Goal: Task Accomplishment & Management: Complete application form

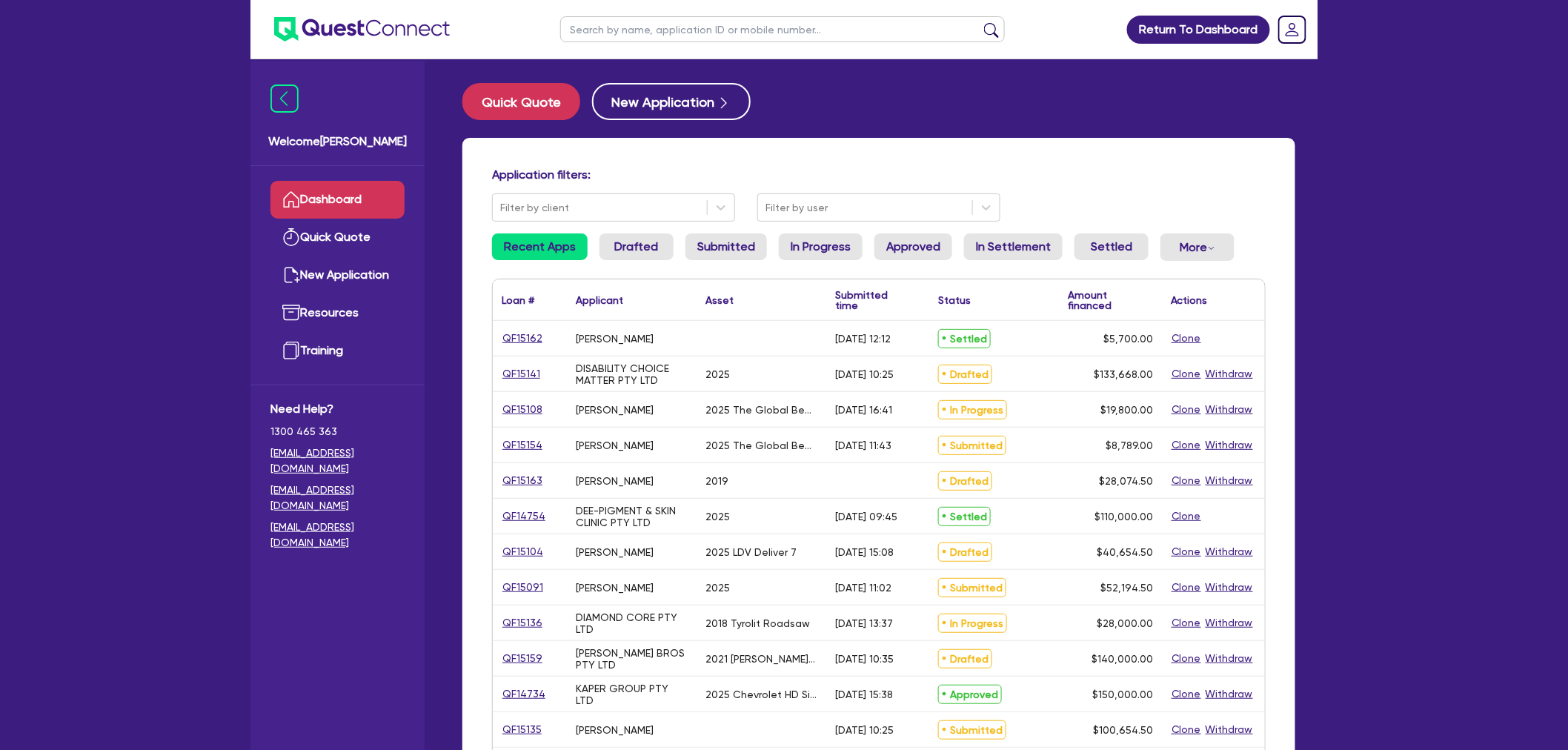
click at [636, 6] on ul at bounding box center [782, 29] width 474 height 58
click at [636, 41] on input "text" at bounding box center [782, 30] width 444 height 26
click at [630, 26] on input "text" at bounding box center [782, 30] width 444 height 26
click at [601, 23] on input "text" at bounding box center [782, 30] width 444 height 26
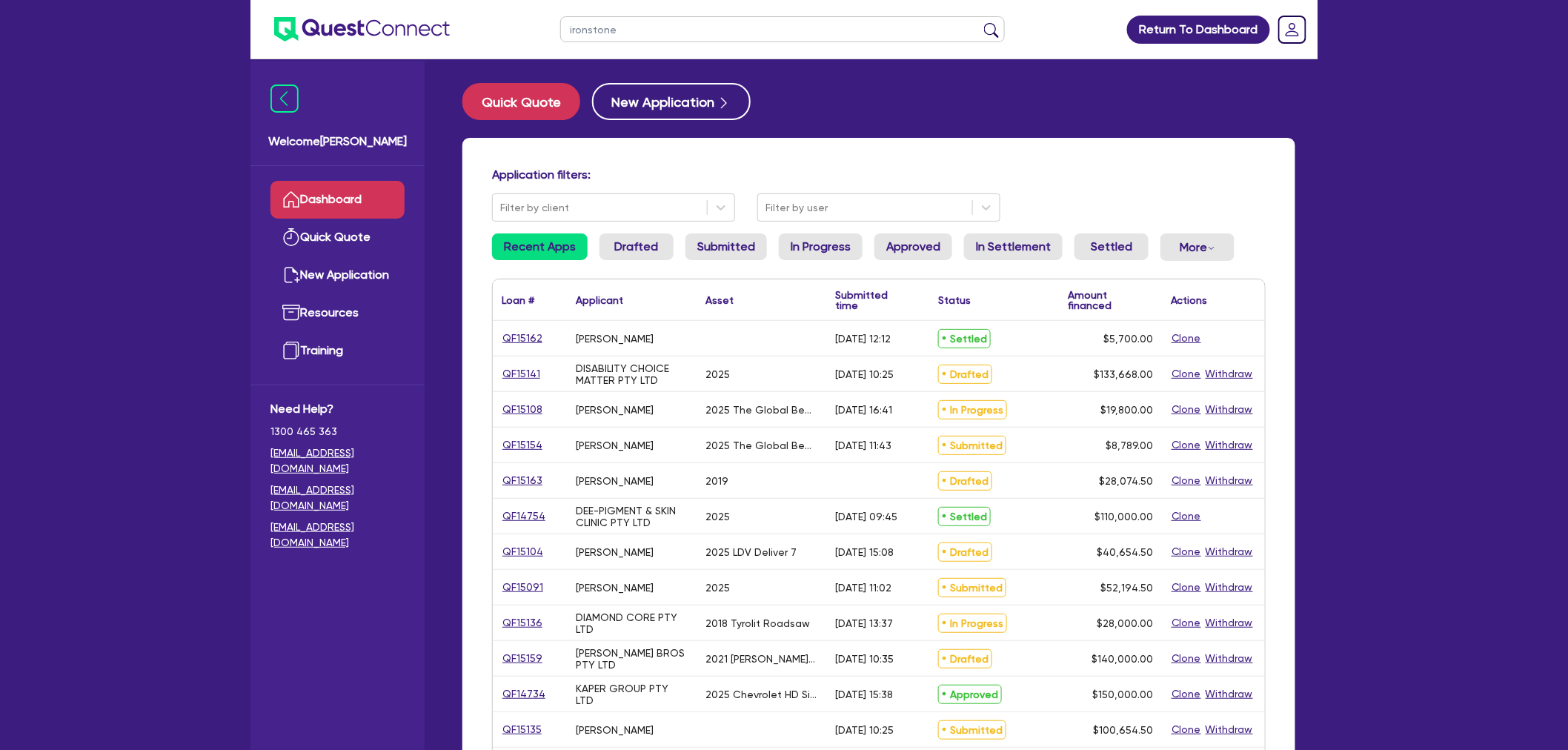
type input "ironstone"
click at [980, 22] on button "submit" at bounding box center [992, 32] width 24 height 20
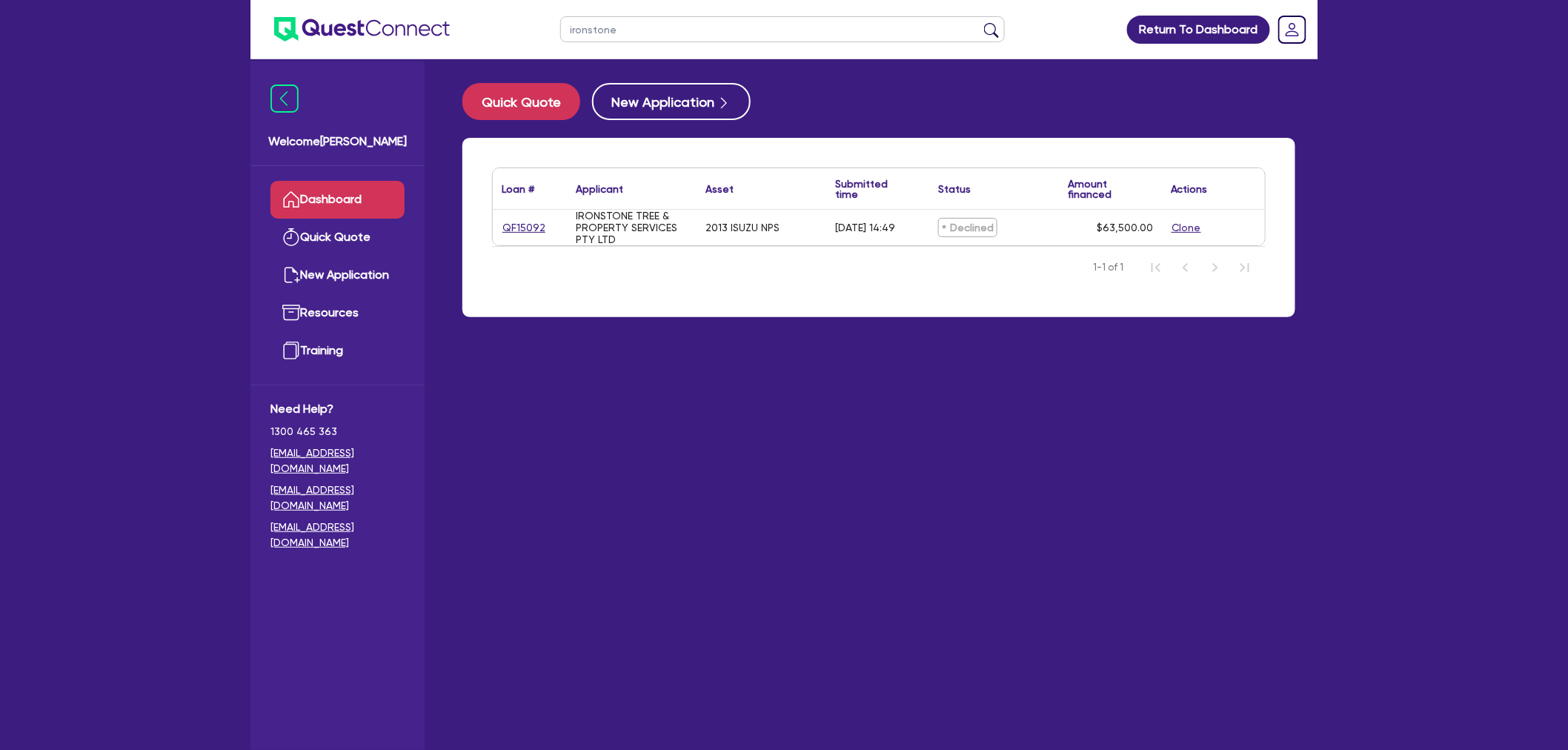
click at [516, 217] on div "QF15092" at bounding box center [530, 227] width 74 height 35
click at [514, 227] on link "QF15092" at bounding box center [524, 227] width 45 height 17
select select "CARS_AND_LIGHT_TRUCKS"
select select "LIGHT_TRUCKS"
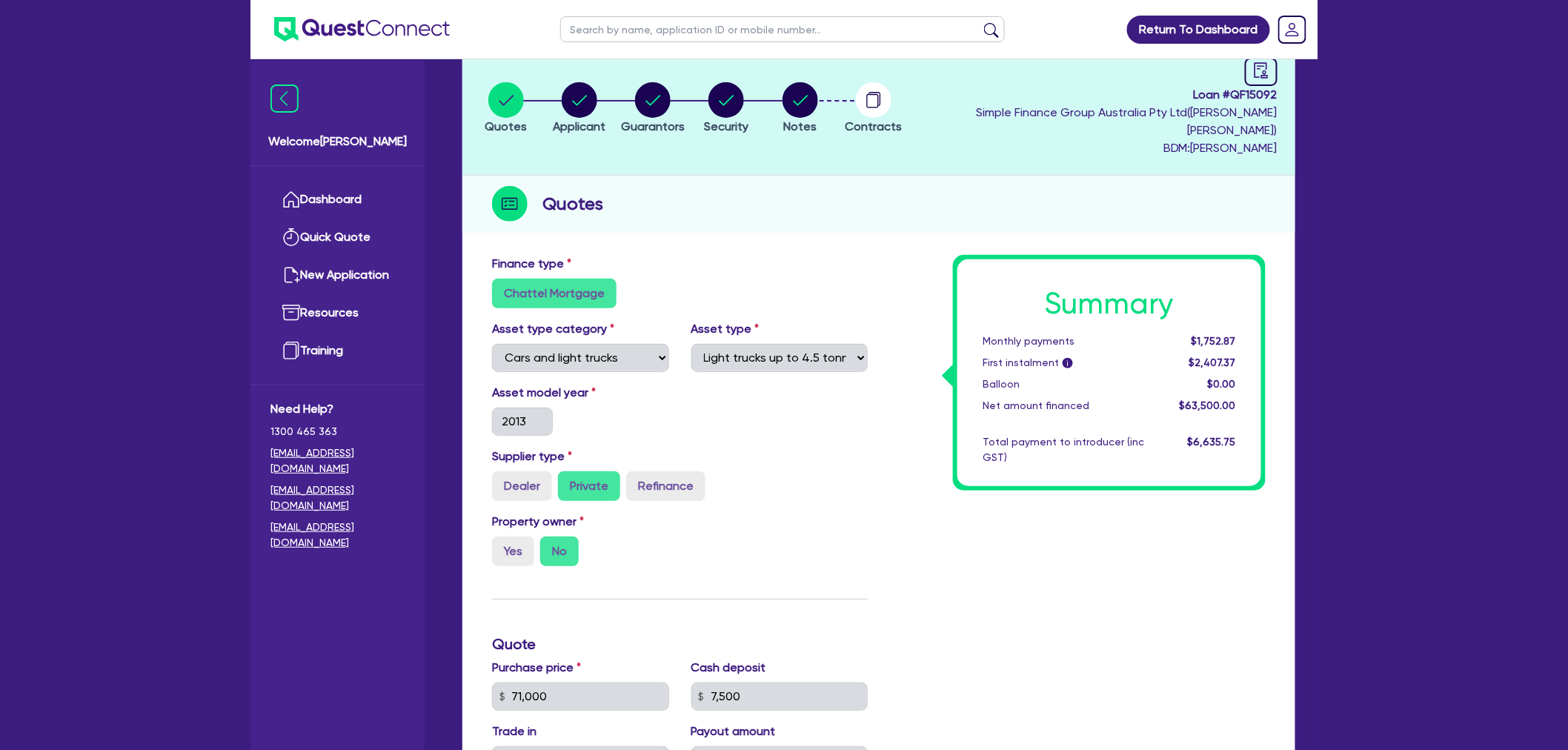
scroll to position [83, 0]
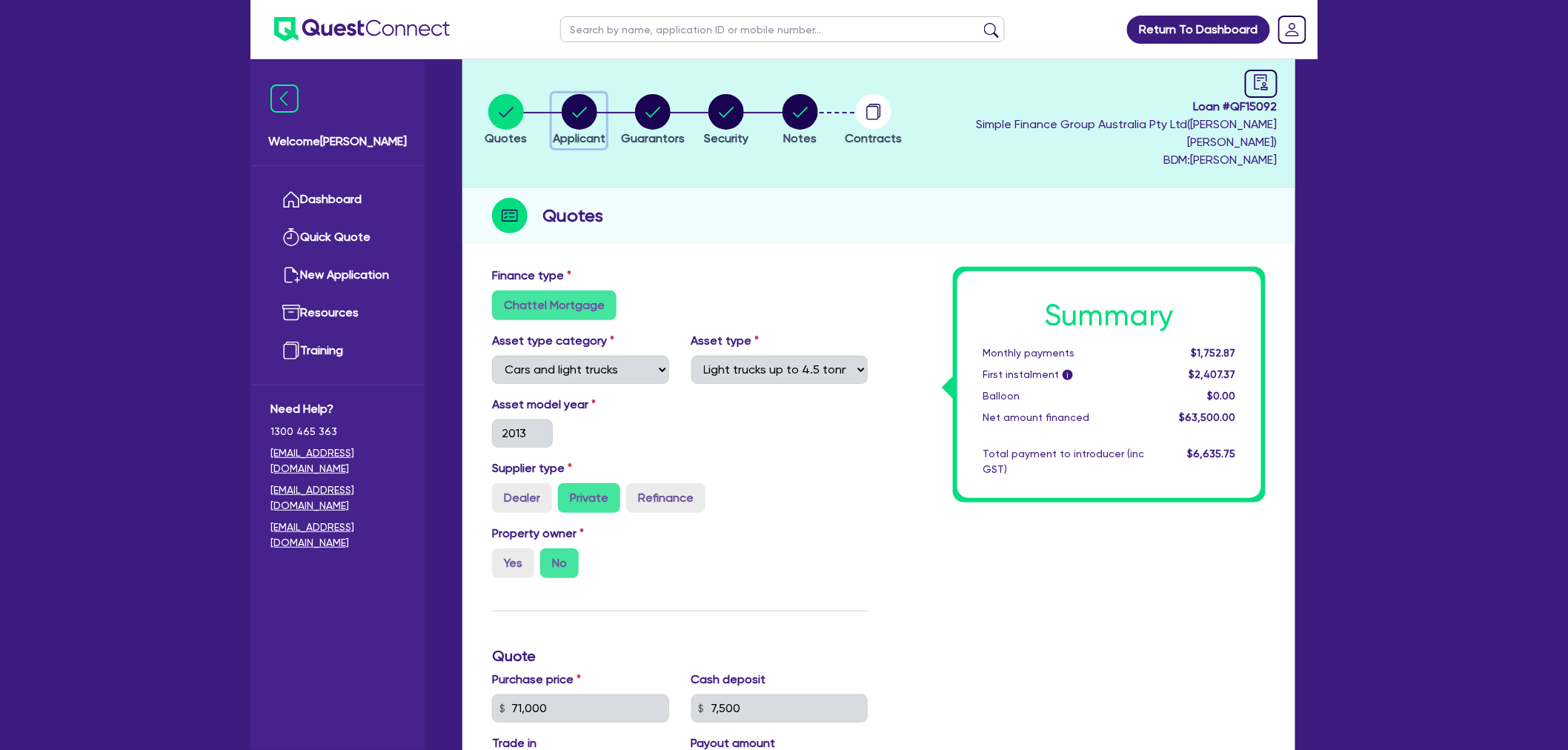
click at [596, 116] on circle "button" at bounding box center [580, 111] width 35 height 35
select select "COMPANY"
select select "FORESTRY"
select select "LOGGING"
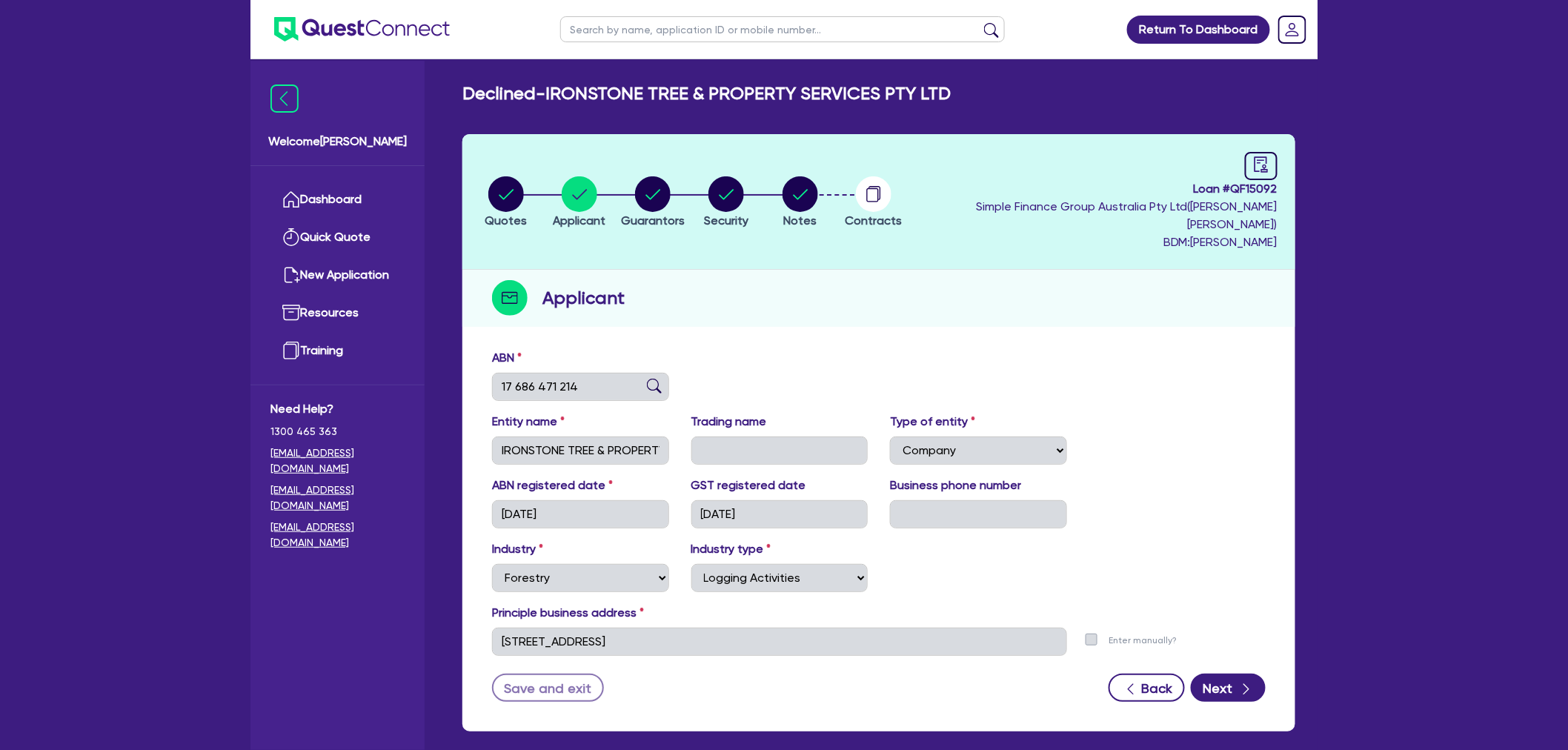
click at [820, 270] on div "Applicant" at bounding box center [880, 299] width 833 height 58
click at [639, 178] on div "button" at bounding box center [652, 194] width 64 height 35
select select "MR"
select select "QLD"
select select "SINGLE"
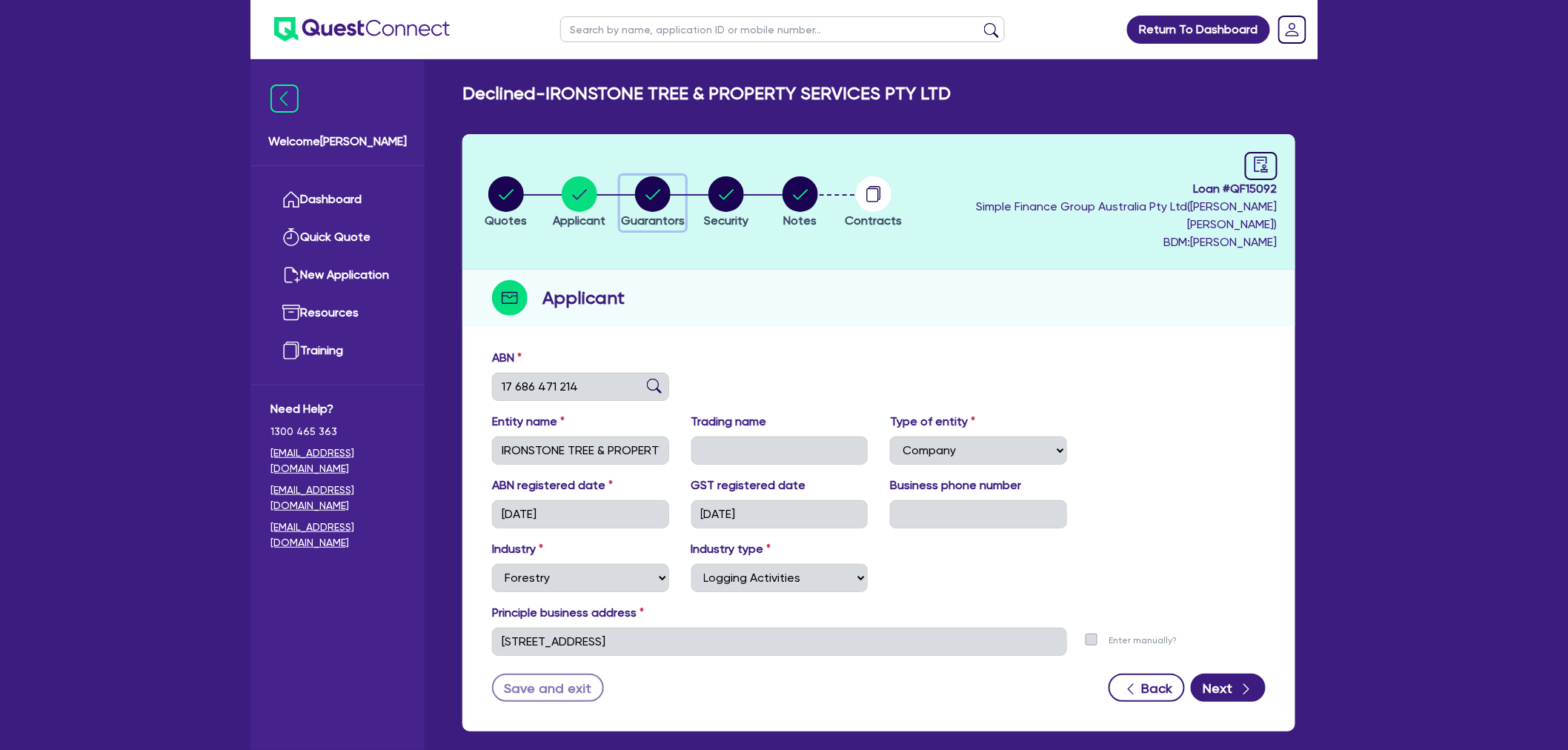
select select "CASH"
select select "VEHICLE"
select select "EQUIPMENT"
select select "HOUSEHOLD_PERSONAL"
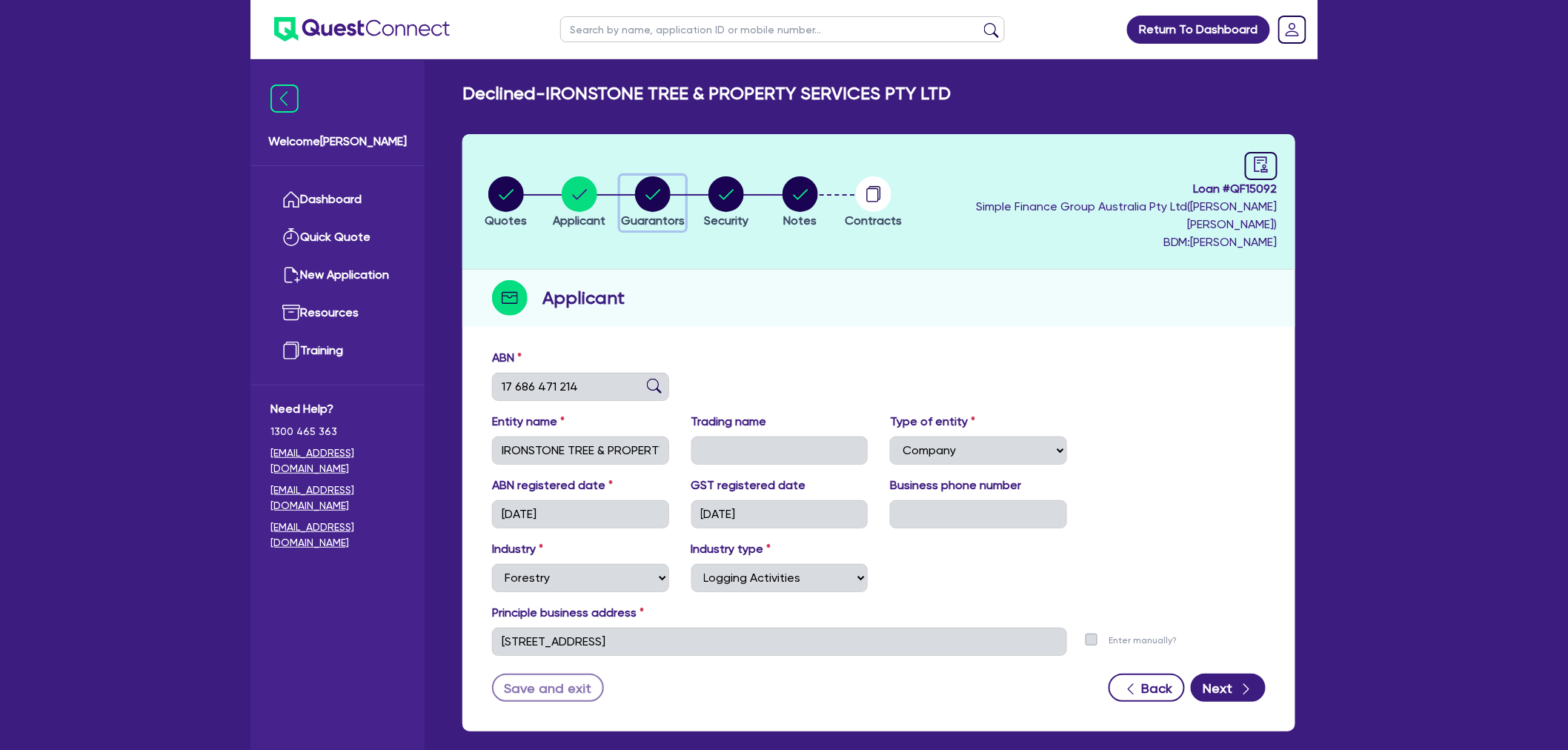
select select "VEHICLE_LOAN"
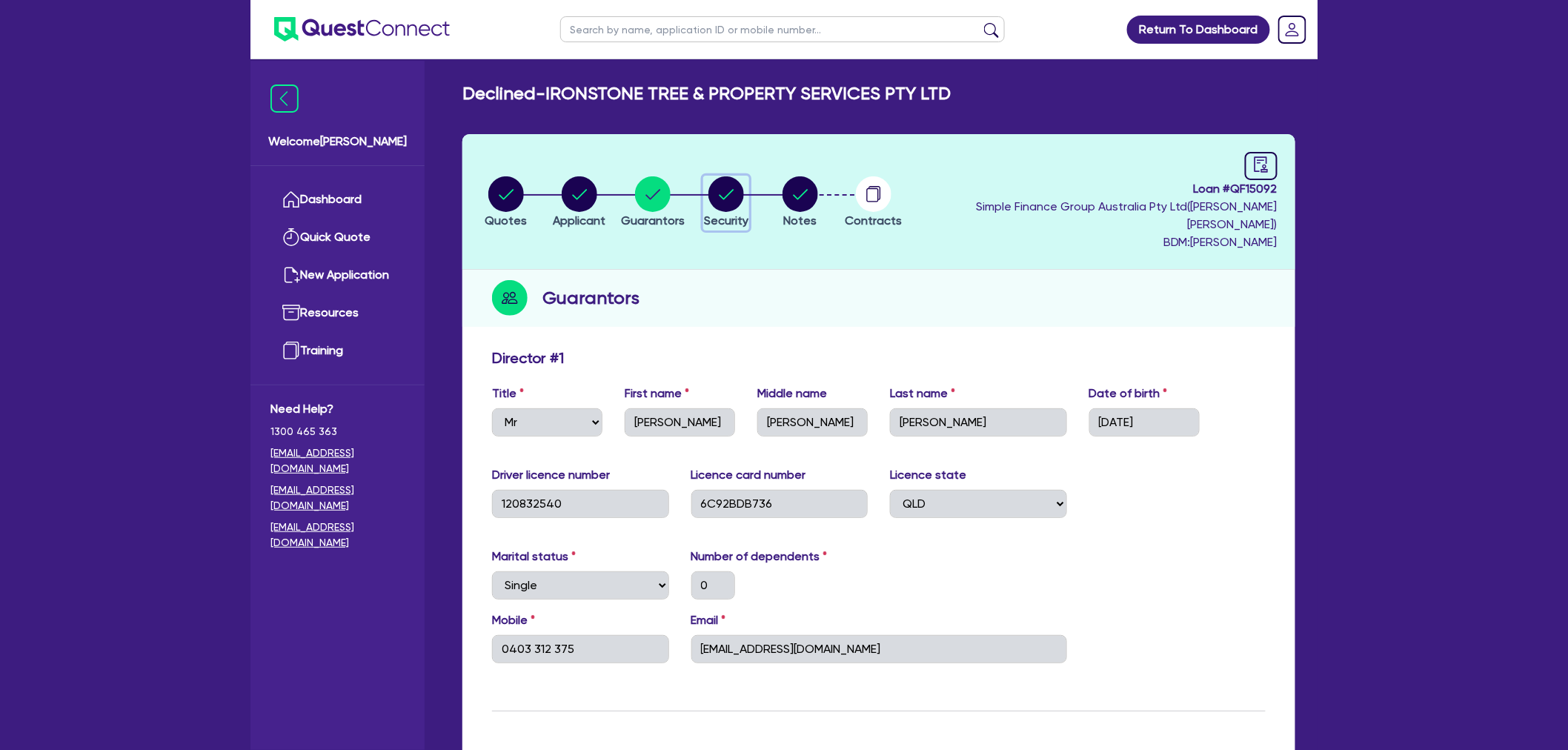
click at [738, 179] on circle "button" at bounding box center [726, 194] width 35 height 35
select select "CARS_AND_LIGHT_TRUCKS"
select select "LIGHT_TRUCKS"
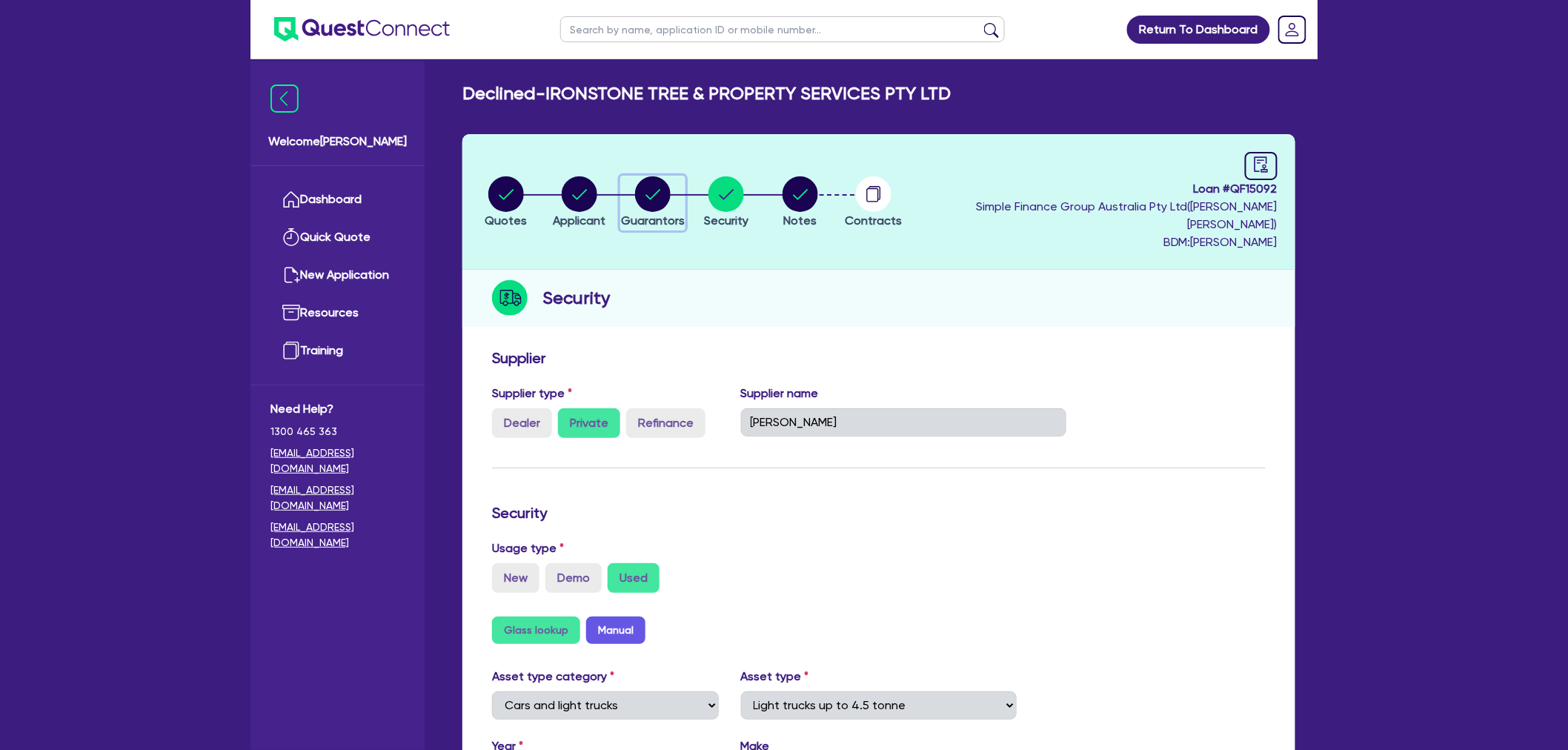
click at [662, 184] on circle "button" at bounding box center [653, 194] width 35 height 35
select select "MR"
select select "QLD"
select select "SINGLE"
select select "CASH"
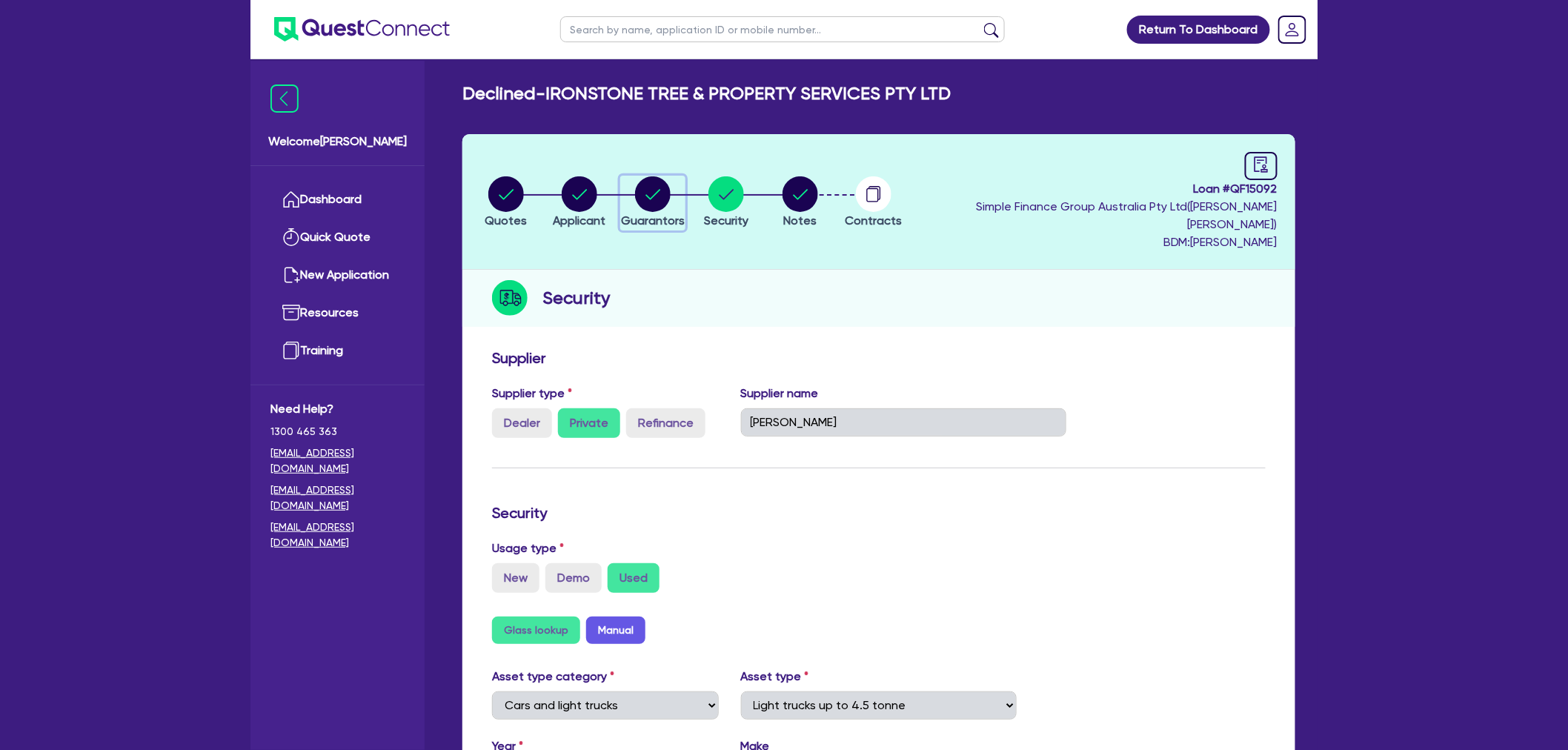
select select "VEHICLE"
select select "EQUIPMENT"
select select "HOUSEHOLD_PERSONAL"
select select "VEHICLE_LOAN"
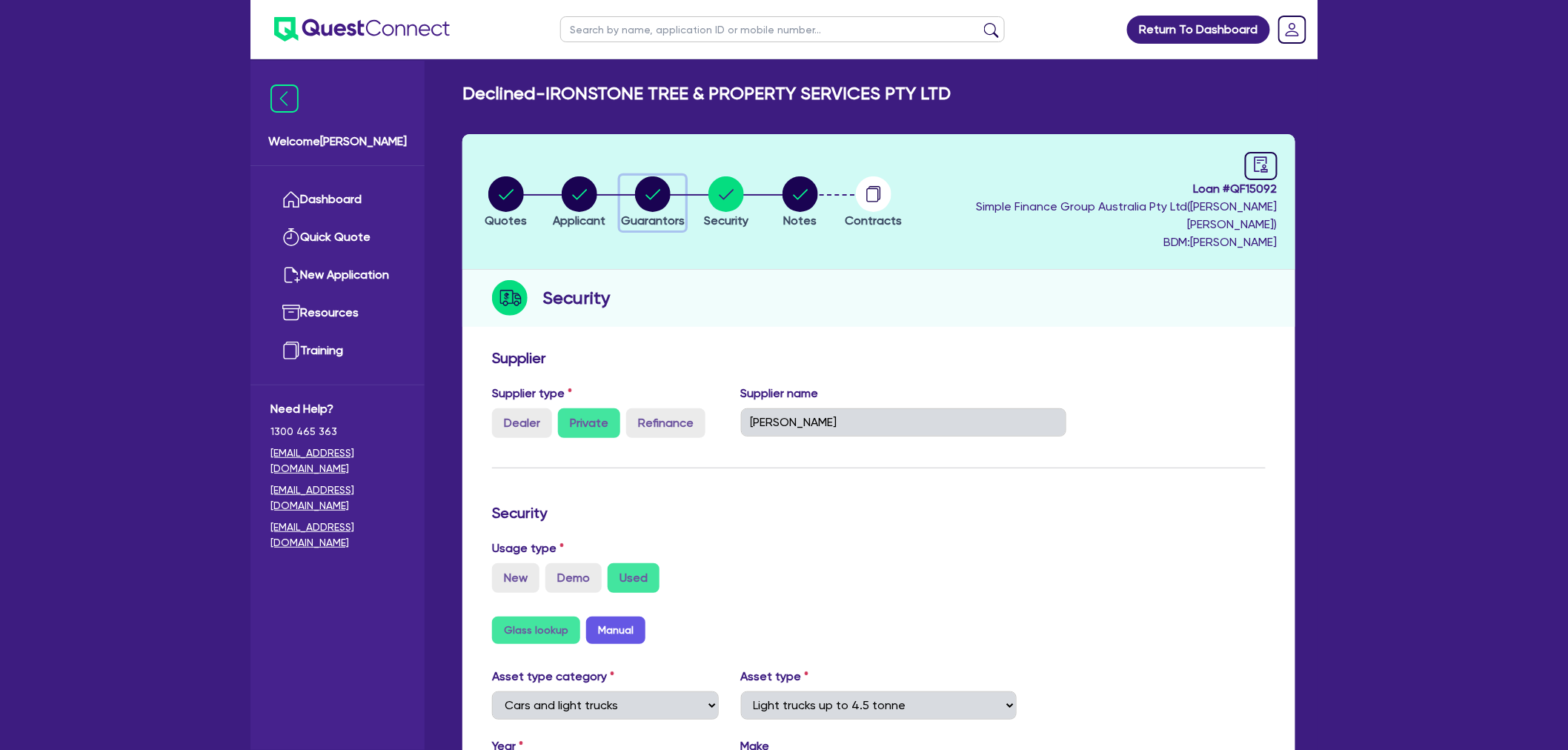
select select "VEHICLE_LOAN"
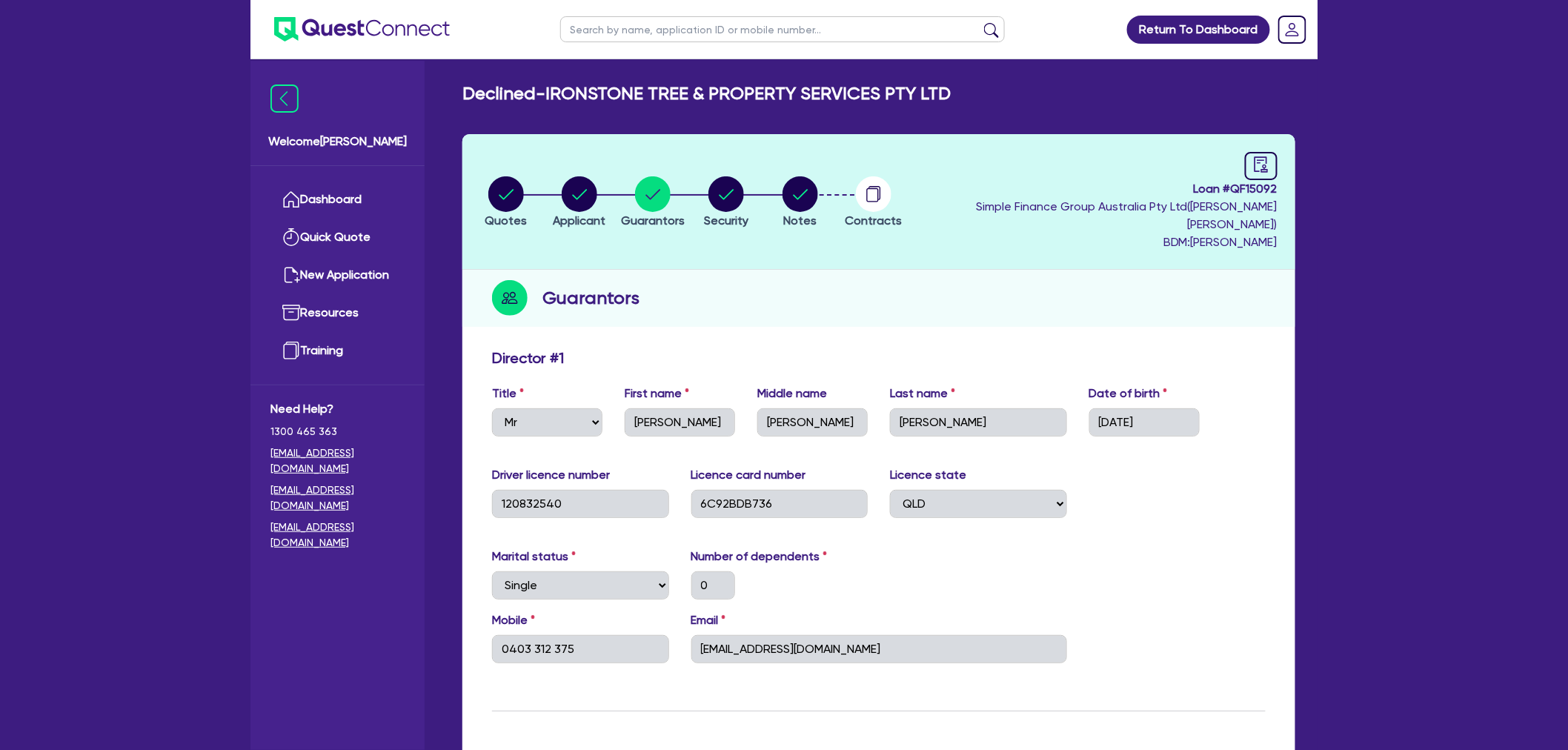
click at [764, 175] on li "Security" at bounding box center [726, 201] width 73 height 52
click at [818, 187] on circle "button" at bounding box center [801, 194] width 35 height 35
select select "Quest Finance - Own Book"
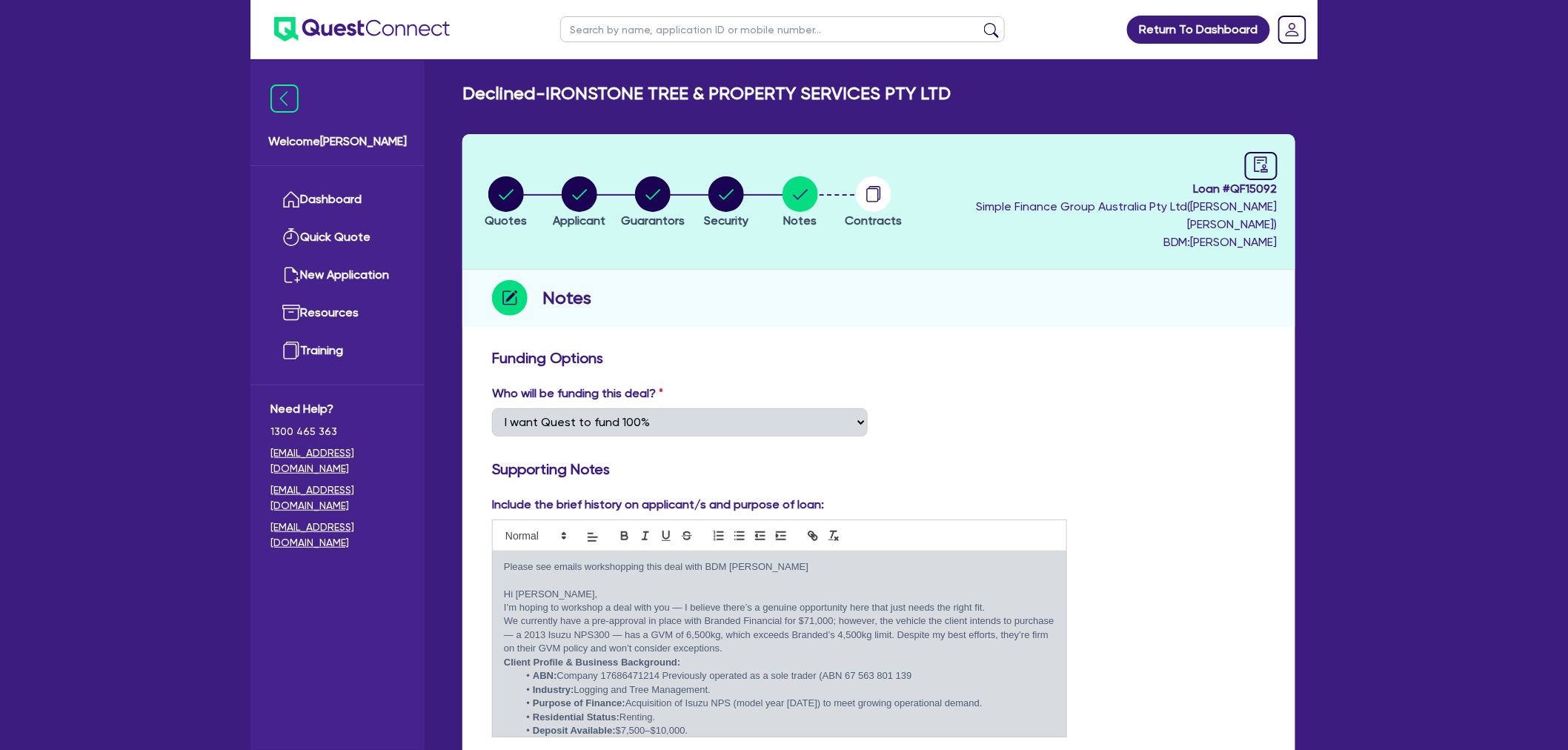
click at [1219, 411] on div "Who will be funding this deal? Select I want Quest to fund 100% I will fund 100…" at bounding box center [879, 417] width 796 height 64
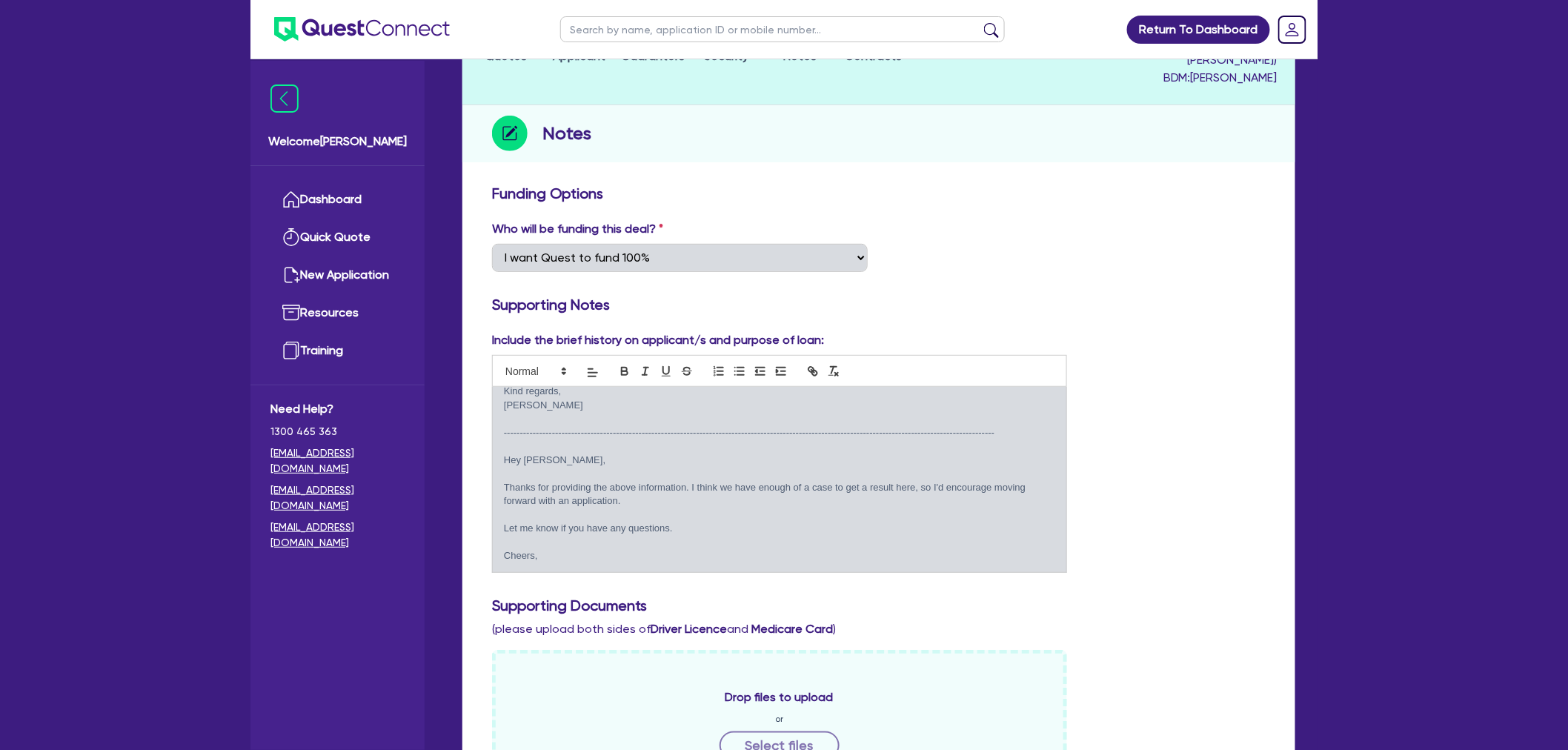
scroll to position [968, 0]
click at [1120, 516] on div "Include the brief history on applicant/s and purpose of loan: Please see emails…" at bounding box center [879, 458] width 796 height 253
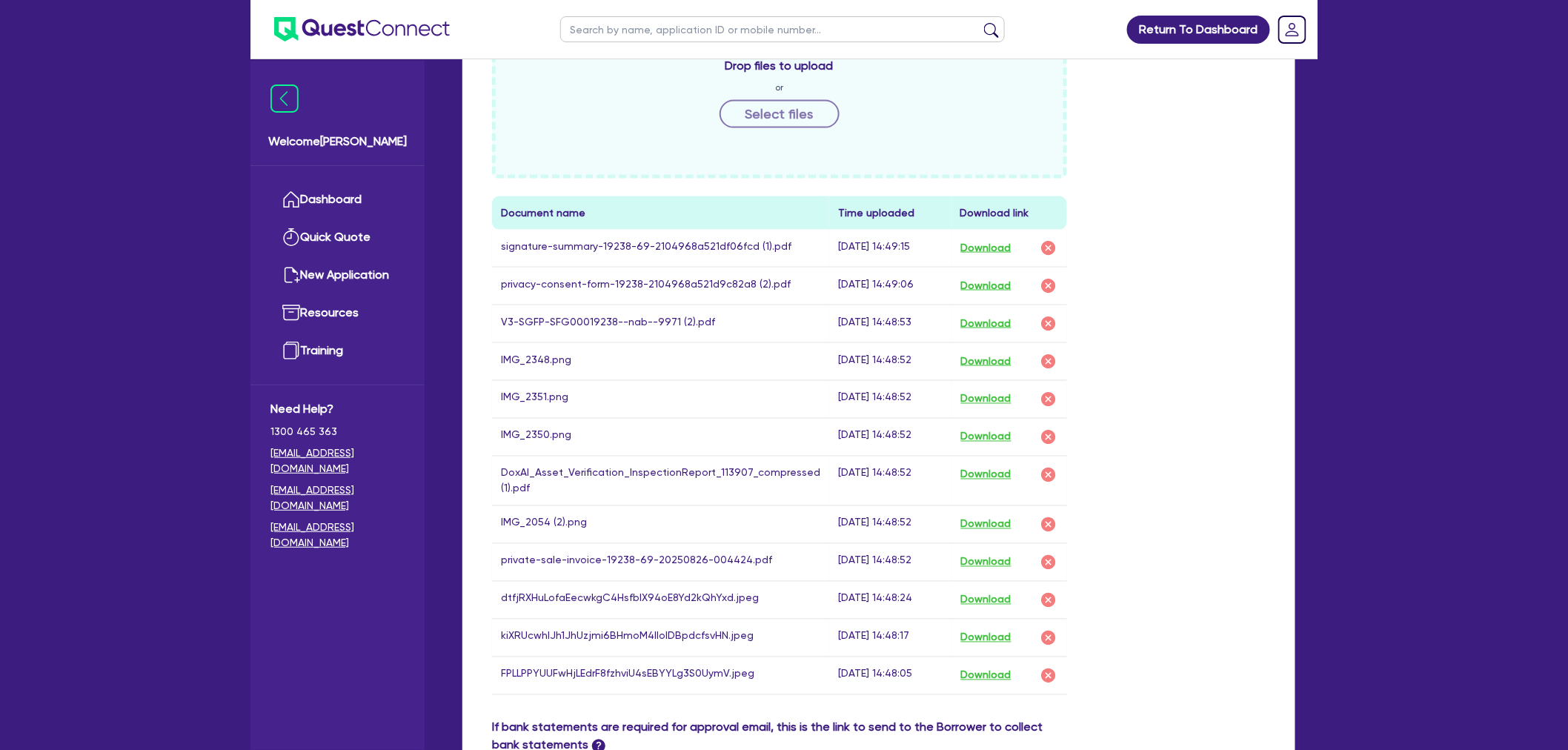
scroll to position [824, 0]
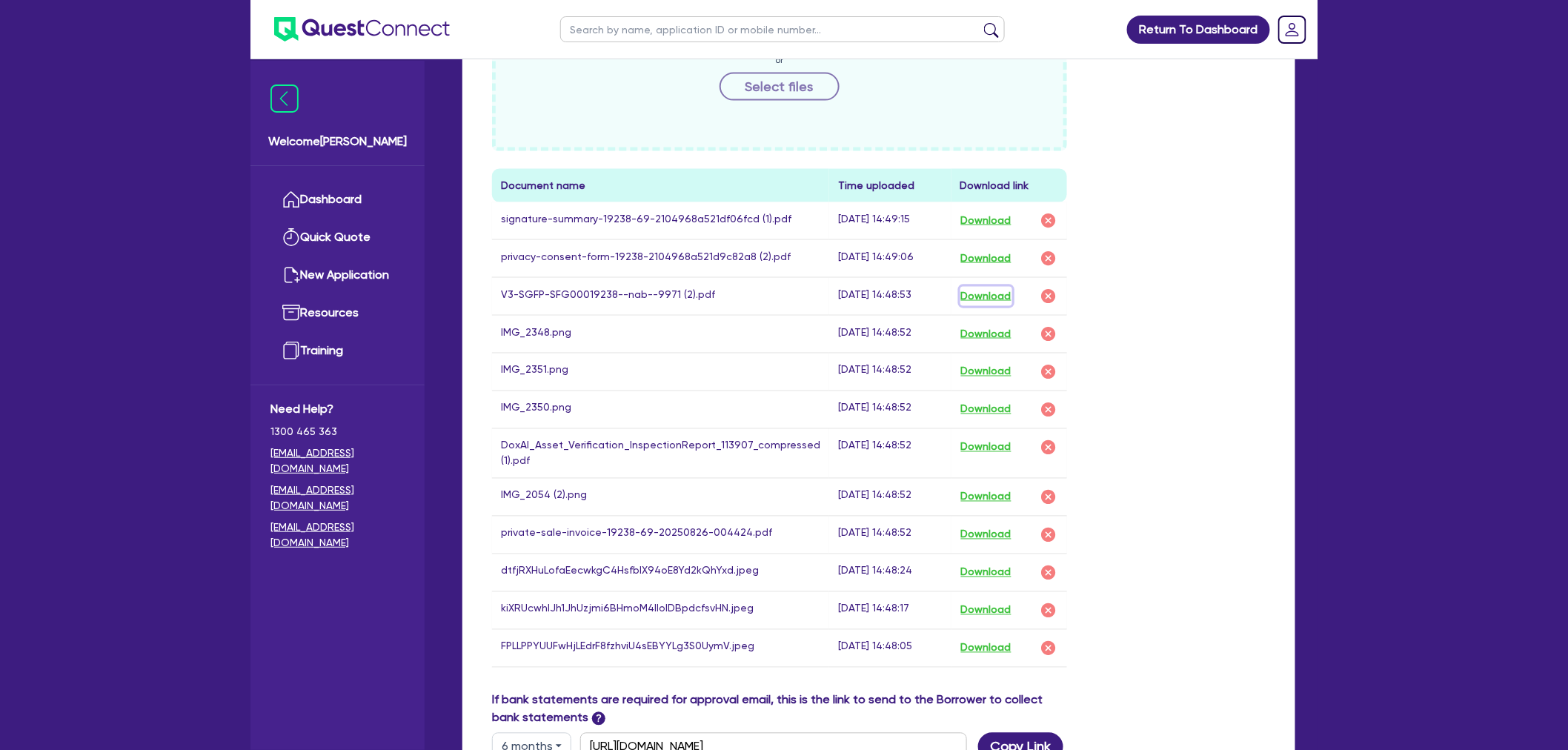
click at [976, 287] on button "Download" at bounding box center [986, 296] width 52 height 19
click at [984, 563] on button "Download" at bounding box center [986, 573] width 52 height 19
click at [982, 601] on button "Download" at bounding box center [986, 611] width 52 height 19
click at [987, 640] on button "Download" at bounding box center [986, 649] width 52 height 19
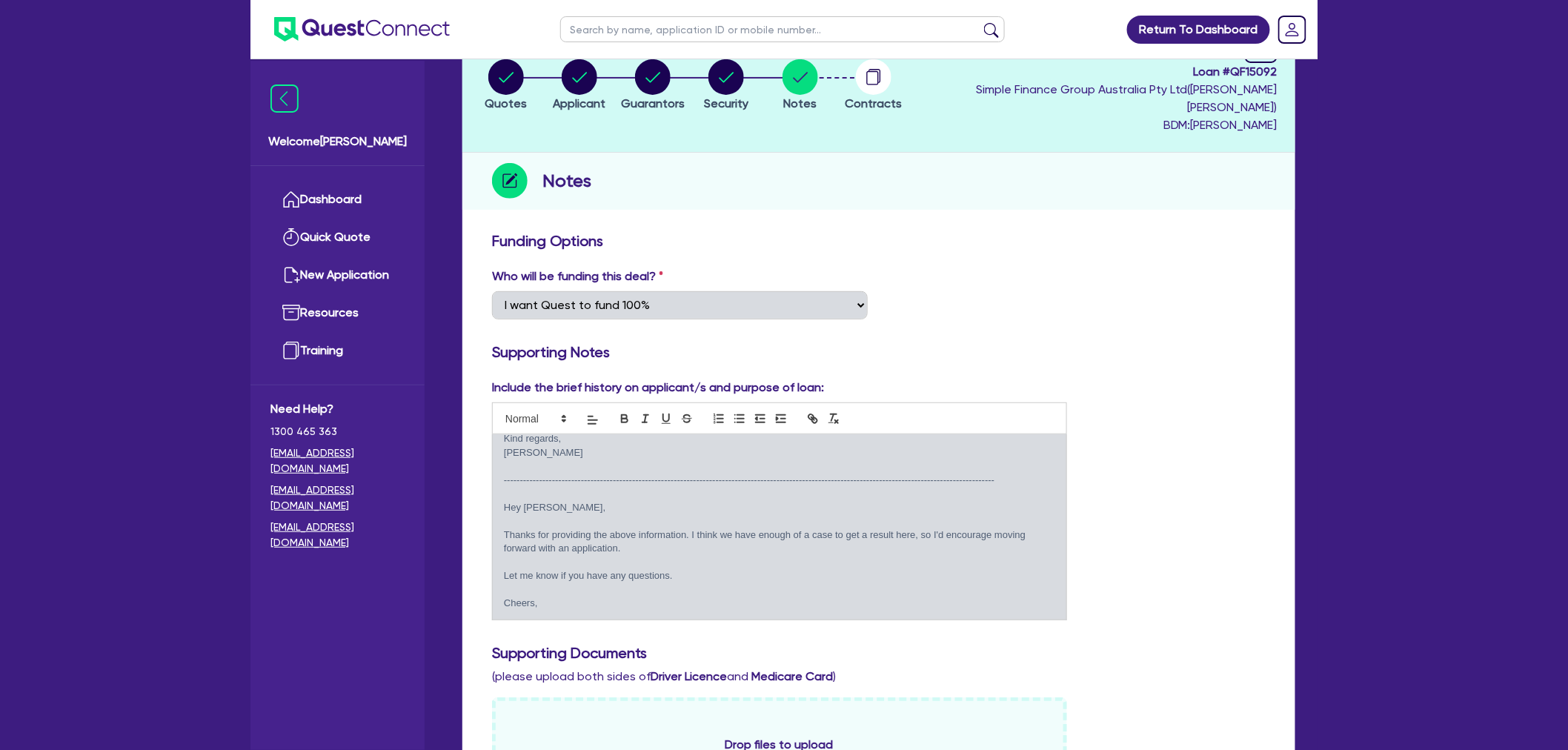
scroll to position [0, 0]
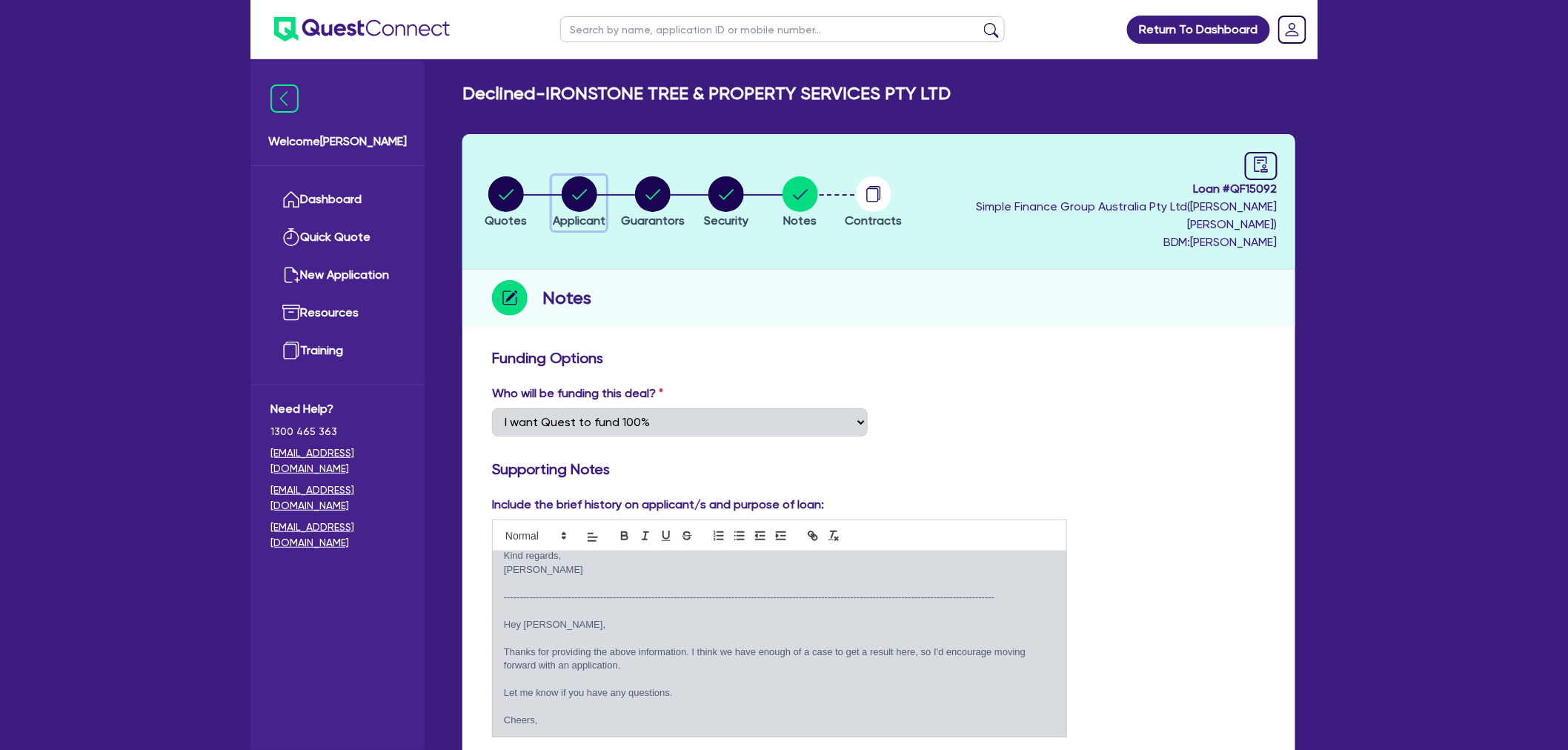
click at [578, 179] on circle "button" at bounding box center [580, 194] width 35 height 35
select select "COMPANY"
select select "FORESTRY"
select select "LOGGING"
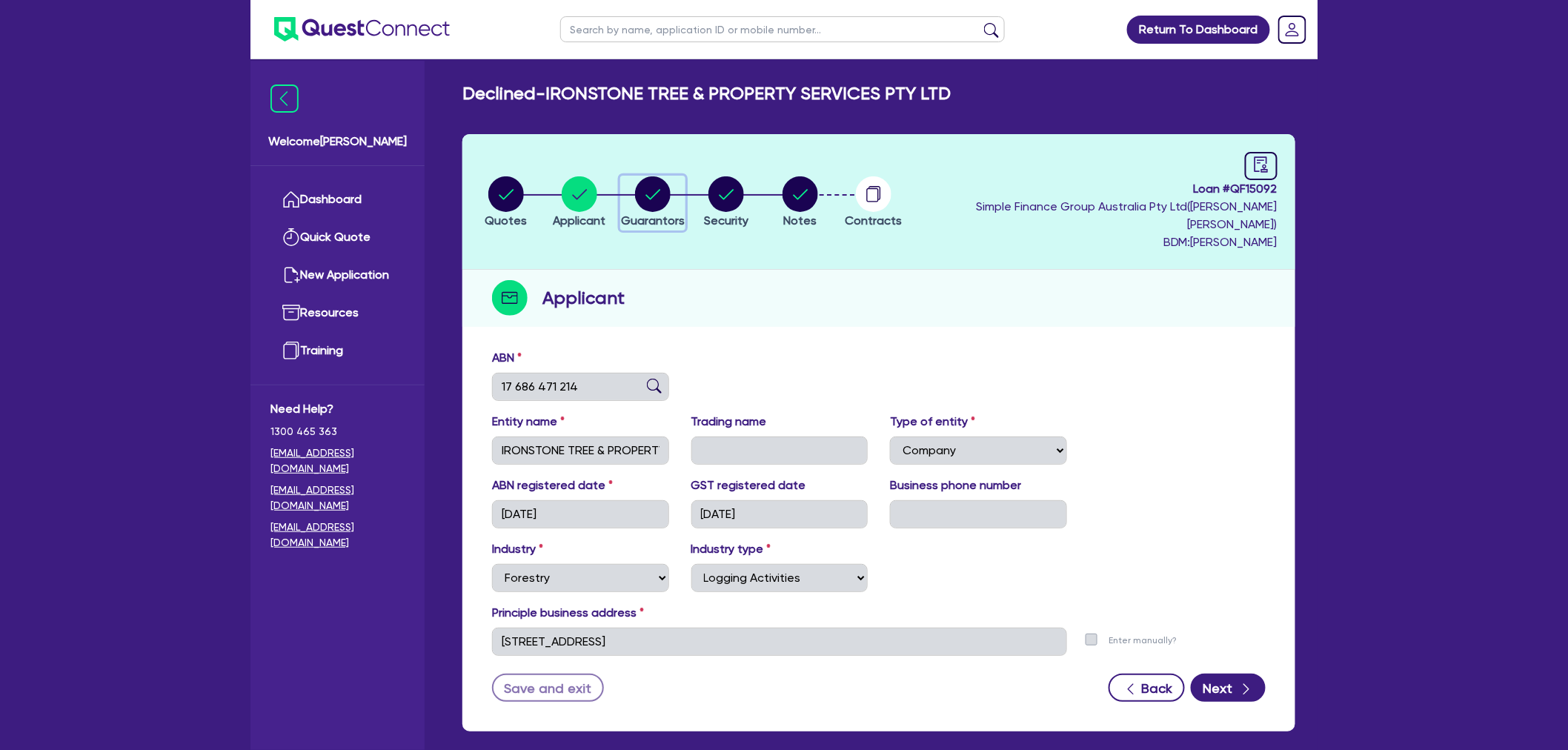
click at [671, 183] on circle "button" at bounding box center [653, 194] width 35 height 35
select select "MR"
select select "QLD"
select select "SINGLE"
select select "CASH"
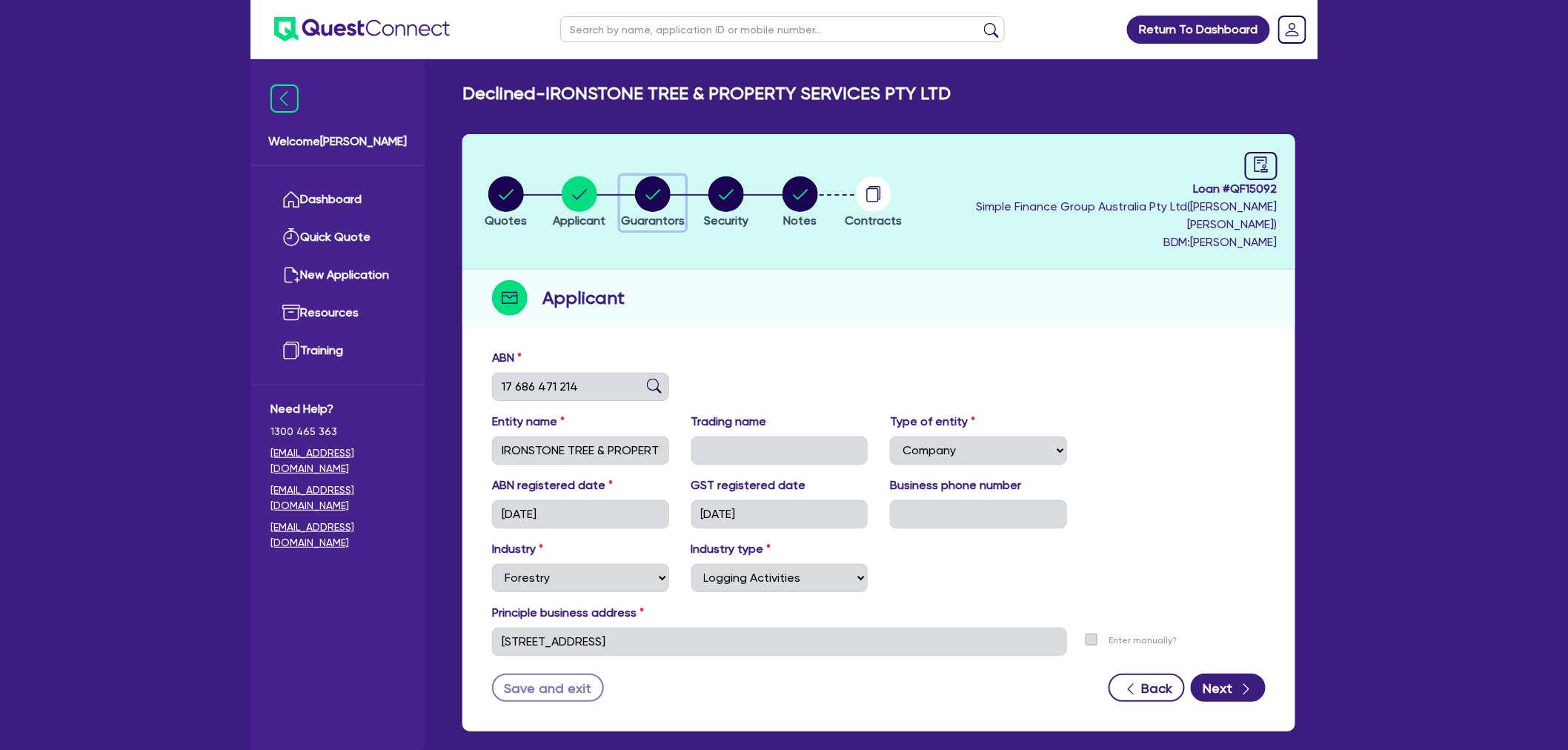
select select "VEHICLE"
select select "EQUIPMENT"
select select "HOUSEHOLD_PERSONAL"
select select "VEHICLE_LOAN"
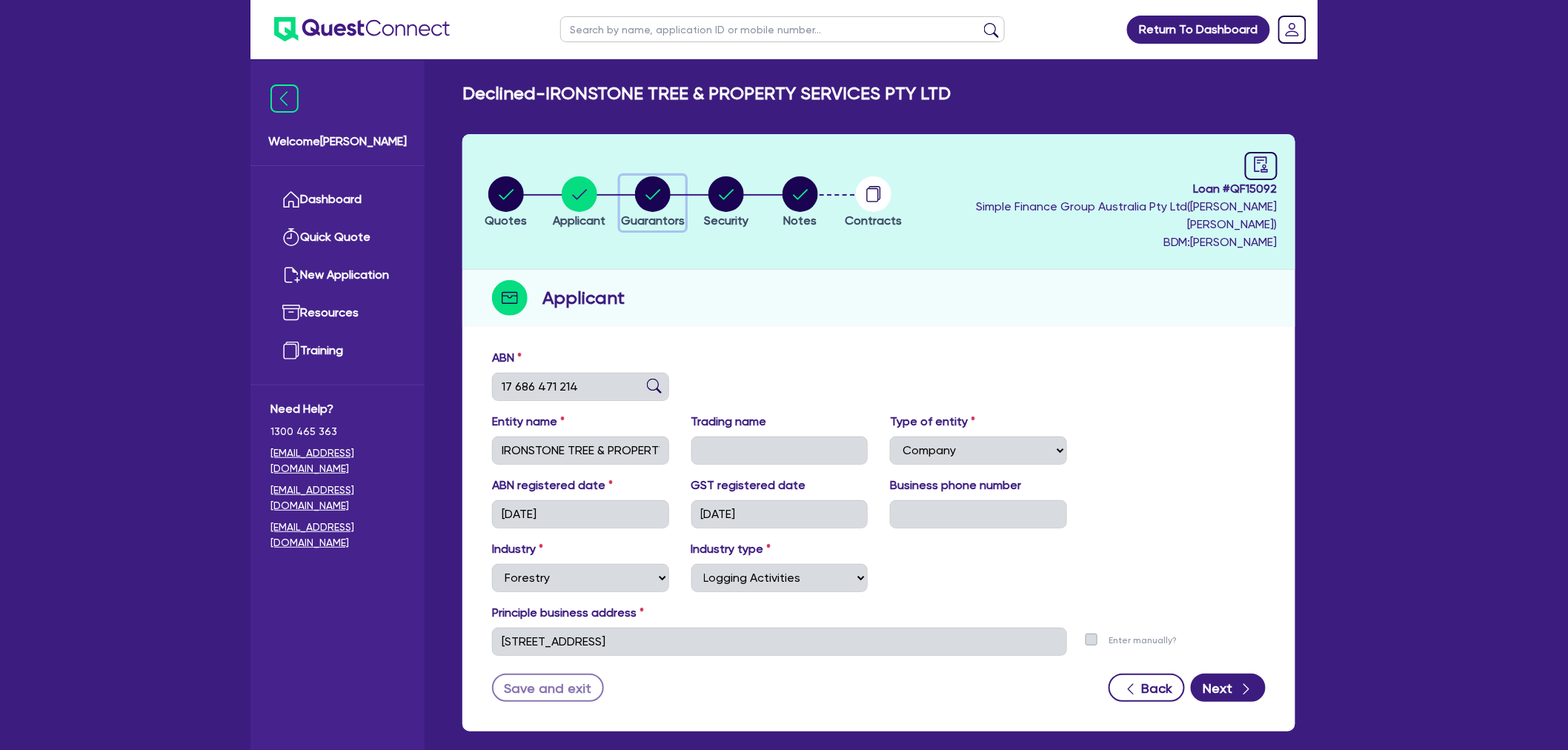
select select "VEHICLE_LOAN"
